Goal: Book appointment/travel/reservation

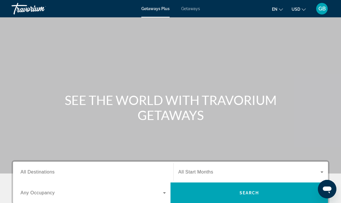
click at [52, 174] on span "All Destinations" at bounding box center [38, 171] width 34 height 5
click at [52, 174] on input "Destination All Destinations" at bounding box center [93, 172] width 145 height 7
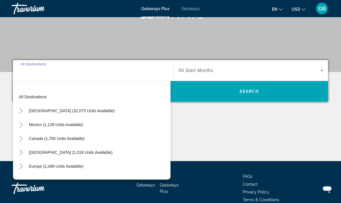
scroll to position [130, 0]
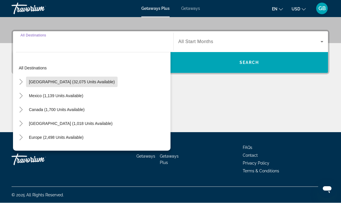
click at [84, 81] on span "United States (32,075 units available)" at bounding box center [72, 82] width 86 height 5
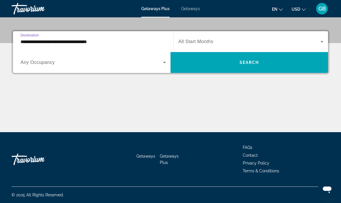
click at [53, 63] on span "Any Occupancy" at bounding box center [38, 62] width 34 height 5
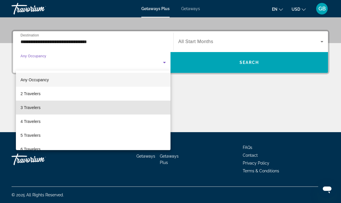
click at [42, 108] on mat-option "3 Travelers" at bounding box center [93, 108] width 155 height 14
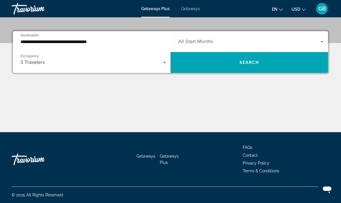
click at [78, 41] on input "**********" at bounding box center [93, 41] width 145 height 7
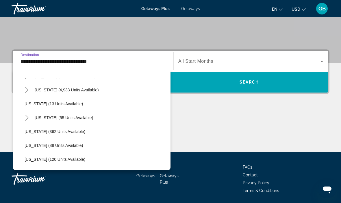
scroll to position [85, 0]
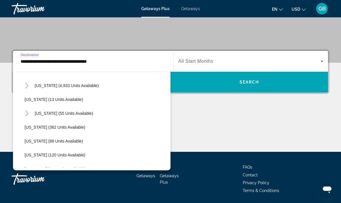
click at [71, 115] on span "Hawaii (55 units available)" at bounding box center [64, 113] width 58 height 5
type input "**********"
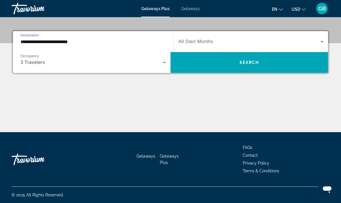
click at [283, 44] on span "Search widget" at bounding box center [249, 41] width 142 height 7
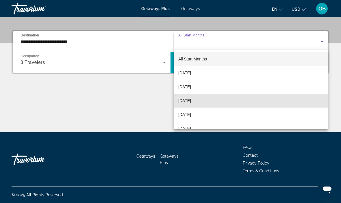
click at [191, 100] on span "[DATE]" at bounding box center [184, 100] width 13 height 7
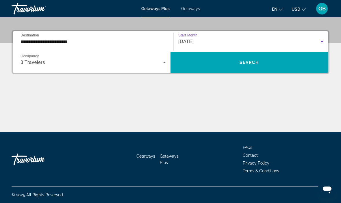
click at [282, 61] on span "Search widget" at bounding box center [250, 62] width 158 height 14
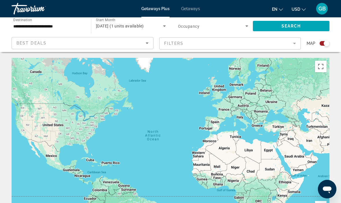
click at [188, 11] on span "Getaways" at bounding box center [190, 8] width 19 height 5
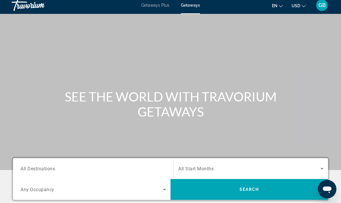
click at [33, 170] on span "All Destinations" at bounding box center [38, 168] width 34 height 5
click at [33, 170] on input "Destination All Destinations" at bounding box center [93, 168] width 145 height 7
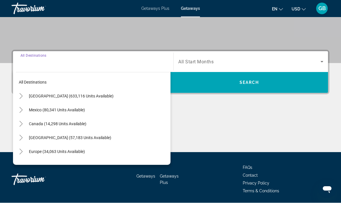
scroll to position [110, 0]
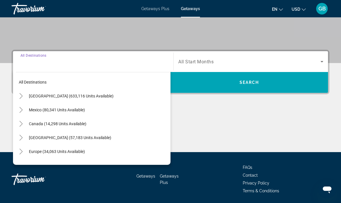
click at [44, 94] on span "[GEOGRAPHIC_DATA] (633,116 units available)" at bounding box center [71, 96] width 85 height 5
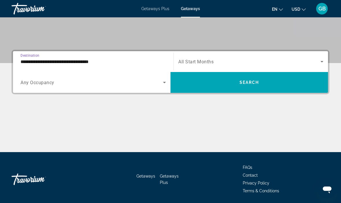
click at [22, 59] on input "**********" at bounding box center [93, 61] width 145 height 7
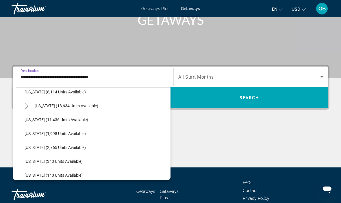
scroll to position [129, 0]
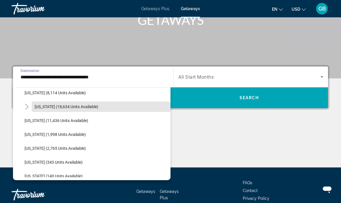
click at [89, 109] on span "Search widget" at bounding box center [101, 107] width 139 height 14
type input "**********"
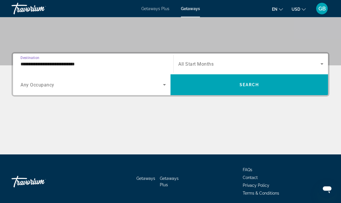
scroll to position [110, 0]
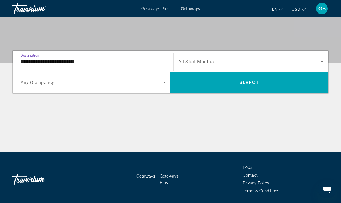
click at [146, 84] on span "Search widget" at bounding box center [92, 82] width 142 height 7
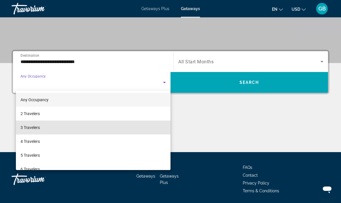
click at [26, 124] on span "3 Travelers" at bounding box center [30, 127] width 19 height 7
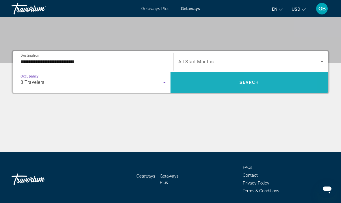
click at [267, 84] on span "Search widget" at bounding box center [250, 82] width 158 height 14
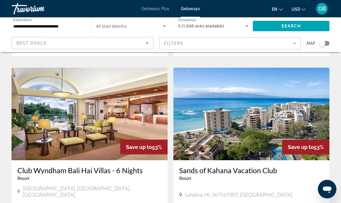
scroll to position [851, 0]
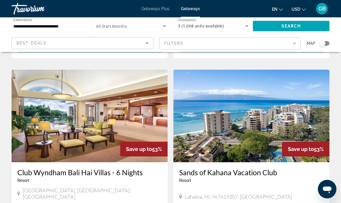
click at [145, 42] on icon "Sort by" at bounding box center [147, 43] width 7 height 7
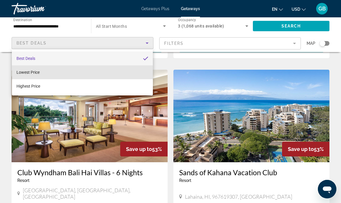
click at [16, 75] on span "Lowest Price" at bounding box center [27, 72] width 23 height 7
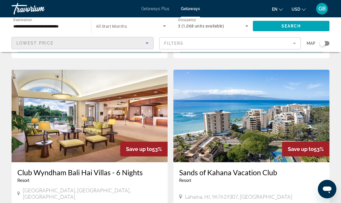
click at [294, 26] on span "Search" at bounding box center [292, 26] width 20 height 5
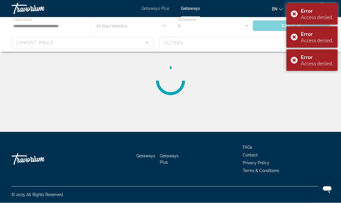
click at [293, 63] on div "Error Access denied." at bounding box center [311, 60] width 51 height 21
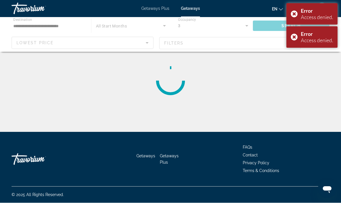
click at [296, 38] on div "Error Access denied." at bounding box center [311, 37] width 51 height 21
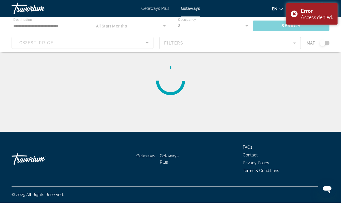
click at [297, 16] on div "Error Access denied." at bounding box center [311, 13] width 51 height 21
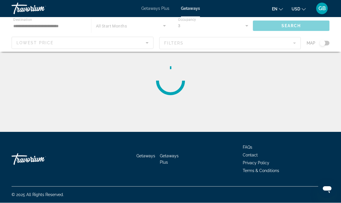
scroll to position [0, 0]
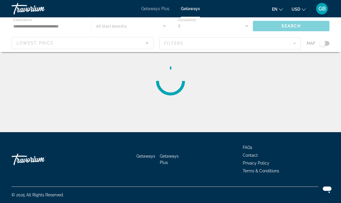
click at [114, 29] on div "Main content" at bounding box center [170, 34] width 341 height 35
click at [161, 27] on div "Main content" at bounding box center [170, 34] width 341 height 35
click at [173, 26] on div "Main content" at bounding box center [170, 34] width 341 height 35
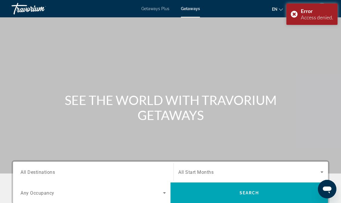
click at [48, 175] on span "All Destinations" at bounding box center [38, 171] width 34 height 5
click at [48, 175] on input "Destination All Destinations" at bounding box center [93, 172] width 145 height 7
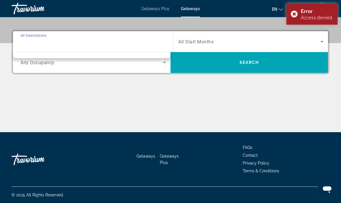
scroll to position [130, 0]
click at [300, 16] on div "Error Access denied." at bounding box center [311, 13] width 51 height 21
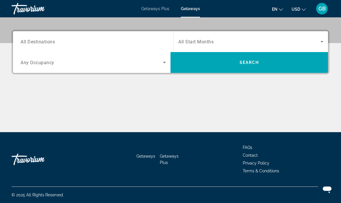
click at [41, 44] on span "All Destinations" at bounding box center [38, 41] width 34 height 5
click at [41, 44] on input "Destination All Destinations" at bounding box center [93, 41] width 145 height 7
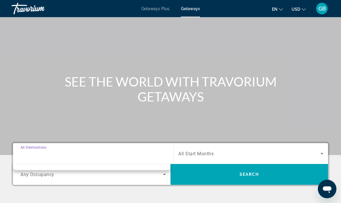
click at [36, 146] on span "All Destinations" at bounding box center [34, 147] width 26 height 4
click at [36, 151] on input "Destination All Destinations" at bounding box center [93, 154] width 145 height 7
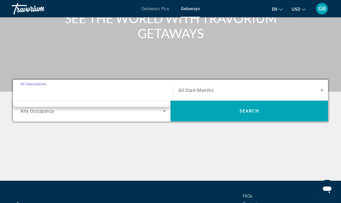
scroll to position [110, 0]
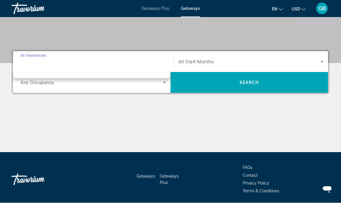
click at [66, 64] on input "Destination All Destinations" at bounding box center [93, 62] width 145 height 7
click at [187, 116] on div "Main content" at bounding box center [171, 130] width 318 height 43
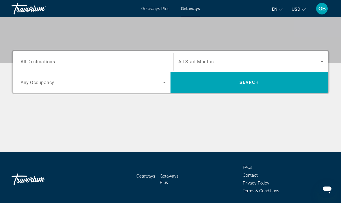
click at [186, 120] on div "Main content" at bounding box center [171, 130] width 318 height 43
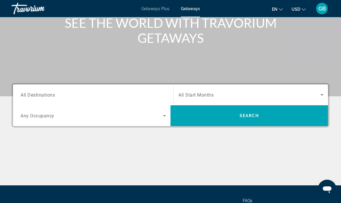
click at [35, 95] on span "All Destinations" at bounding box center [38, 94] width 34 height 5
click at [35, 95] on input "Destination All Destinations" at bounding box center [93, 95] width 145 height 7
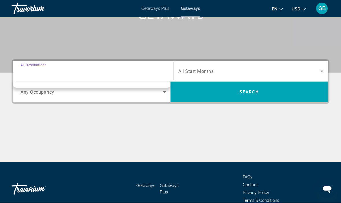
scroll to position [130, 0]
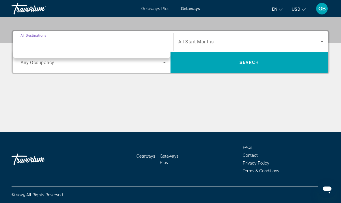
click at [113, 107] on div "Main content" at bounding box center [171, 110] width 318 height 43
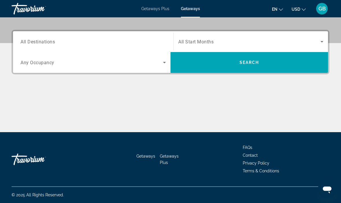
click at [204, 38] on span "Search widget" at bounding box center [249, 41] width 142 height 7
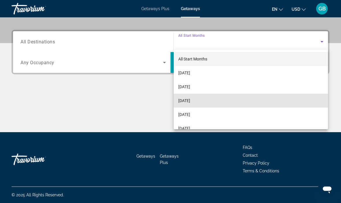
click at [190, 98] on span "[DATE]" at bounding box center [184, 100] width 12 height 7
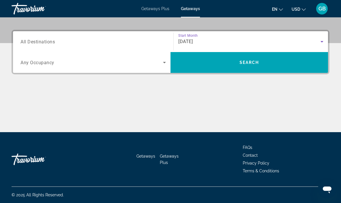
click at [167, 65] on icon "Search widget" at bounding box center [164, 62] width 7 height 7
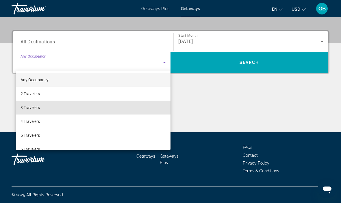
click at [61, 106] on mat-option "3 Travelers" at bounding box center [93, 108] width 155 height 14
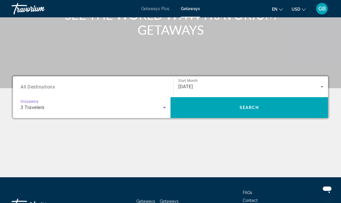
click at [53, 84] on span "All Destinations" at bounding box center [38, 86] width 34 height 5
click at [53, 84] on input "Destination All Destinations" at bounding box center [93, 87] width 145 height 7
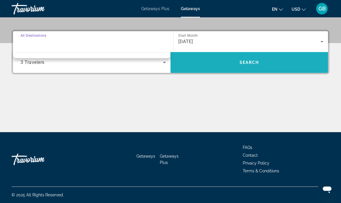
click at [285, 66] on span "Search widget" at bounding box center [250, 62] width 158 height 14
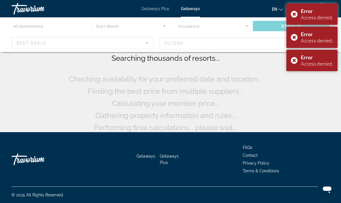
click at [292, 65] on div "Error Access denied." at bounding box center [311, 60] width 51 height 21
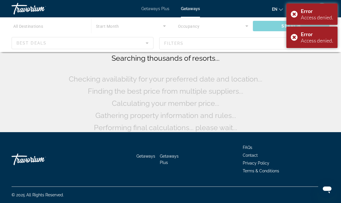
click at [297, 40] on div "Error Access denied." at bounding box center [311, 37] width 51 height 21
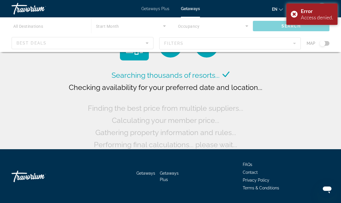
scroll to position [8, 0]
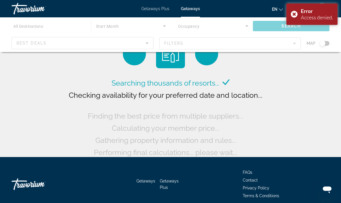
click at [296, 14] on div "Error Access denied." at bounding box center [311, 13] width 51 height 21
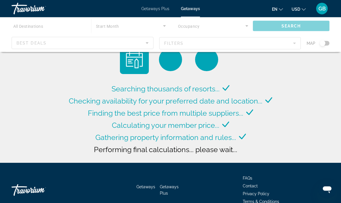
scroll to position [0, 0]
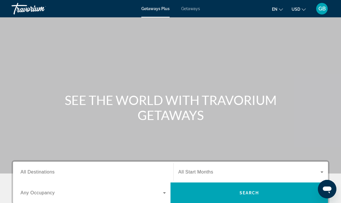
click at [188, 7] on span "Getaways" at bounding box center [190, 8] width 19 height 5
click at [25, 174] on span "All Destinations" at bounding box center [38, 171] width 34 height 5
click at [25, 174] on input "Destination All Destinations" at bounding box center [93, 172] width 145 height 7
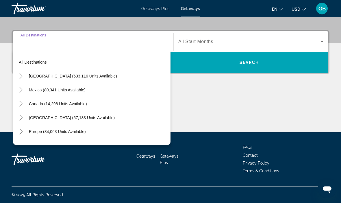
scroll to position [130, 0]
click at [37, 75] on span "[GEOGRAPHIC_DATA] (633,116 units available)" at bounding box center [73, 76] width 88 height 5
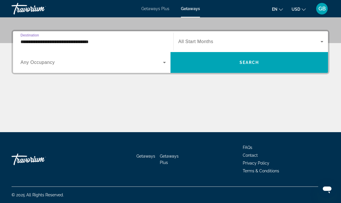
click at [32, 37] on span "Destination" at bounding box center [30, 35] width 18 height 4
click at [32, 38] on input "**********" at bounding box center [93, 41] width 145 height 7
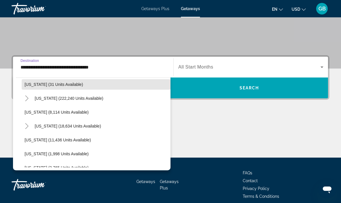
scroll to position [108, 0]
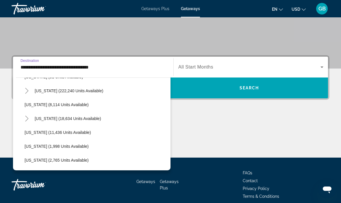
click at [37, 118] on span "[US_STATE] (18,634 units available)" at bounding box center [68, 118] width 66 height 5
type input "**********"
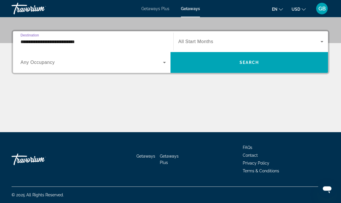
click at [208, 46] on div "Search widget" at bounding box center [250, 42] width 145 height 16
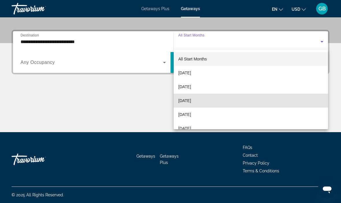
click at [190, 99] on span "[DATE]" at bounding box center [184, 100] width 13 height 7
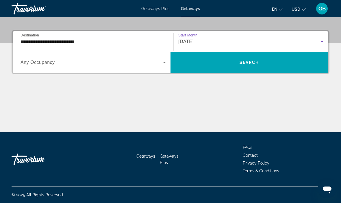
click at [59, 62] on span "Search widget" at bounding box center [92, 62] width 142 height 7
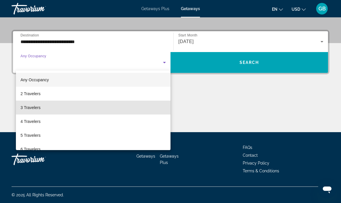
click at [31, 107] on span "3 Travelers" at bounding box center [31, 107] width 20 height 7
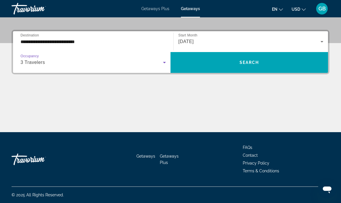
click at [231, 61] on span "Search widget" at bounding box center [250, 62] width 158 height 14
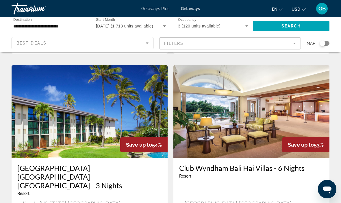
scroll to position [429, 0]
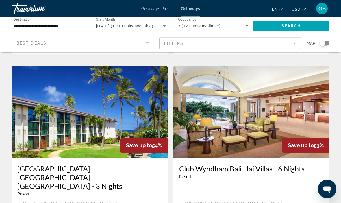
click at [143, 40] on div "Best Deals" at bounding box center [80, 43] width 129 height 7
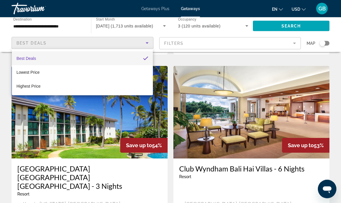
scroll to position [429, 0]
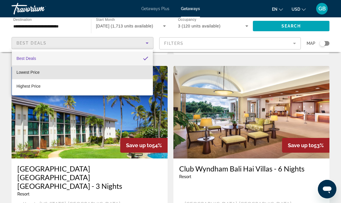
click at [51, 68] on mat-option "Lowest Price" at bounding box center [82, 72] width 141 height 14
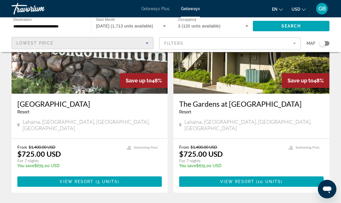
scroll to position [1149, 0]
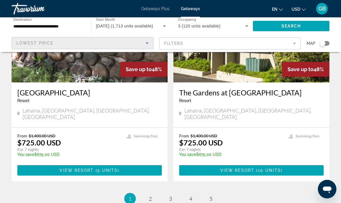
click at [141, 193] on ul "1 / 5 You're on page 1 page 2 page 3 page 4 page 5" at bounding box center [171, 199] width 318 height 12
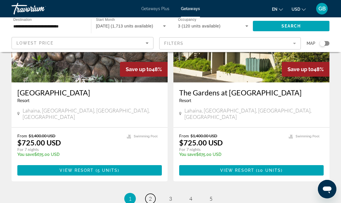
click at [148, 194] on link "page 2" at bounding box center [150, 199] width 10 height 10
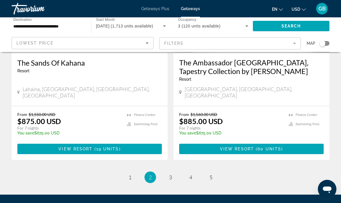
scroll to position [1137, 0]
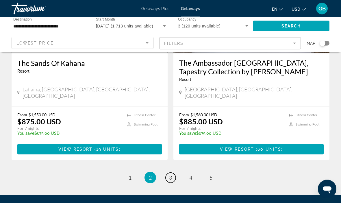
click at [167, 173] on link "page 3" at bounding box center [171, 178] width 10 height 10
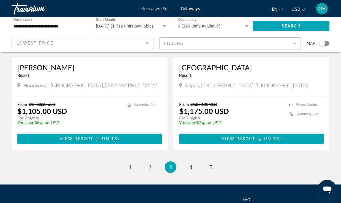
scroll to position [1137, 0]
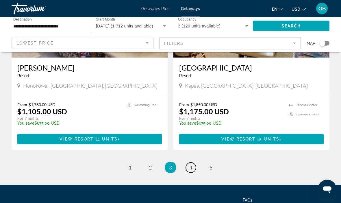
click at [189, 163] on link "page 4" at bounding box center [191, 168] width 10 height 10
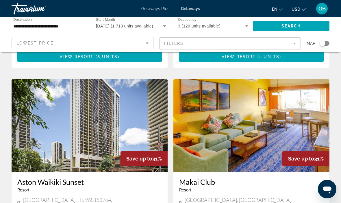
scroll to position [1059, 0]
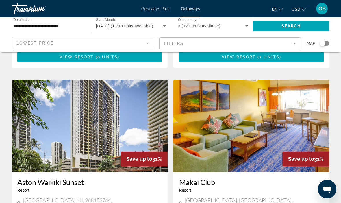
click at [35, 28] on input "**********" at bounding box center [48, 26] width 70 height 7
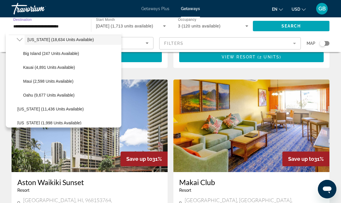
scroll to position [145, 0]
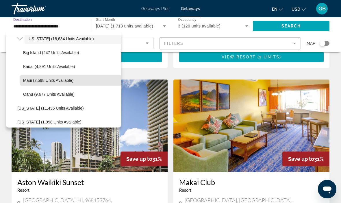
click at [32, 80] on span "Maui (2,598 units available)" at bounding box center [48, 80] width 50 height 5
type input "**********"
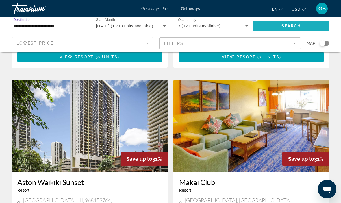
click at [288, 27] on span "Search" at bounding box center [292, 26] width 20 height 5
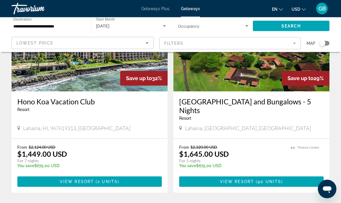
scroll to position [1149, 0]
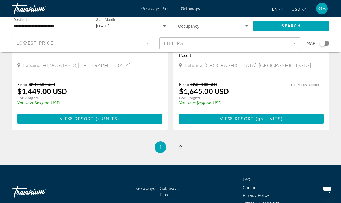
click at [171, 141] on ul "1 / 2 You're on page 1 page 2" at bounding box center [171, 147] width 318 height 12
click at [180, 144] on span "2" at bounding box center [180, 147] width 3 height 6
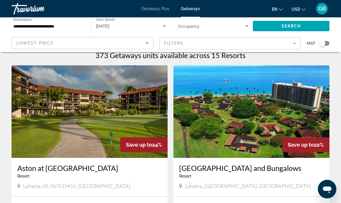
scroll to position [7, 0]
